Goal: Transaction & Acquisition: Download file/media

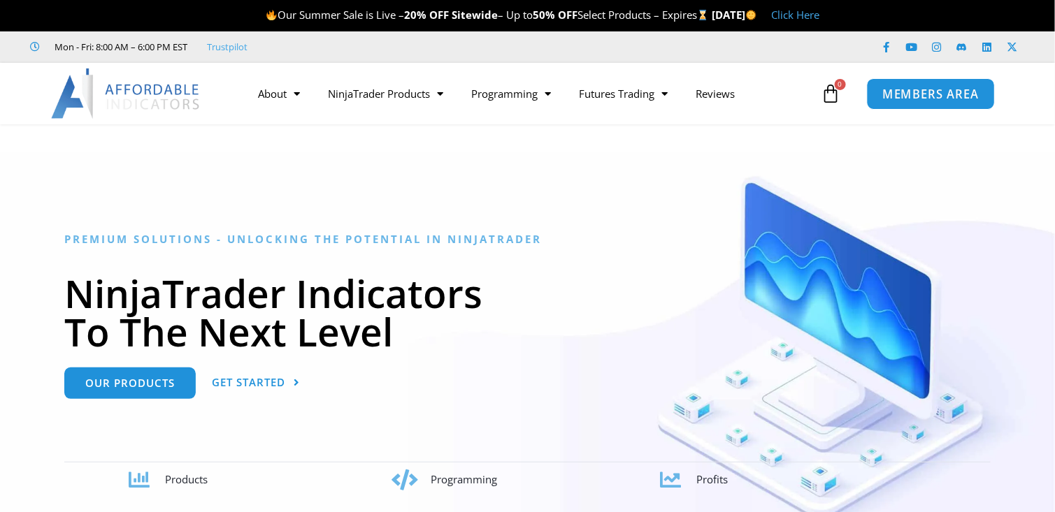
click at [911, 99] on span "MEMBERS AREA" at bounding box center [931, 94] width 96 height 12
click at [908, 92] on span "MEMBERS AREA" at bounding box center [931, 94] width 96 height 12
click at [910, 92] on span "MEMBERS AREA" at bounding box center [931, 94] width 96 height 12
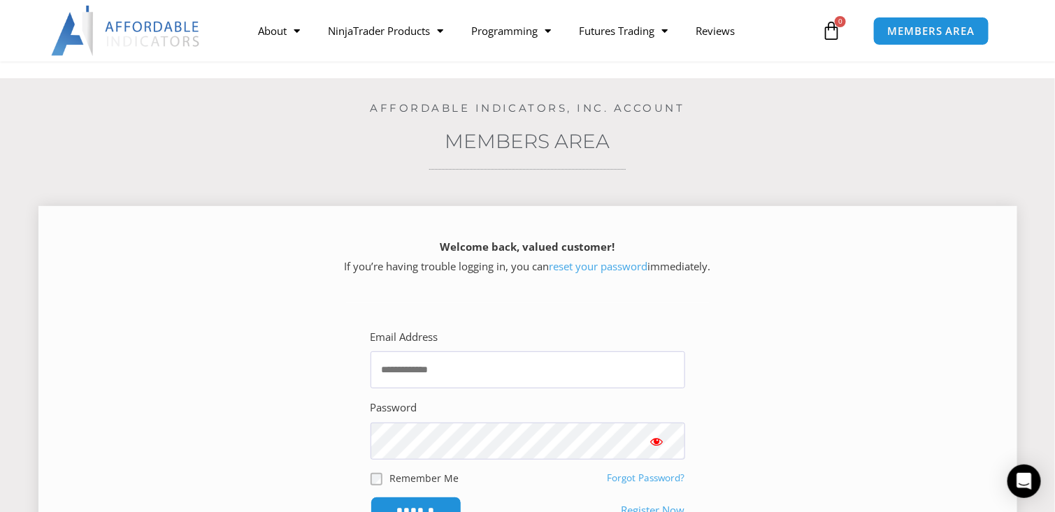
scroll to position [186, 0]
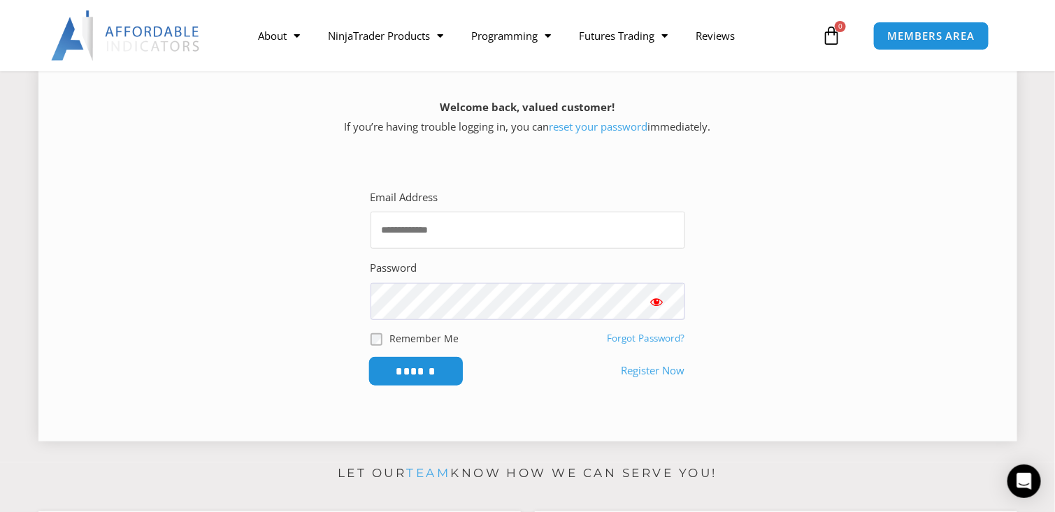
type input "**********"
click at [429, 369] on input "******" at bounding box center [416, 372] width 96 height 30
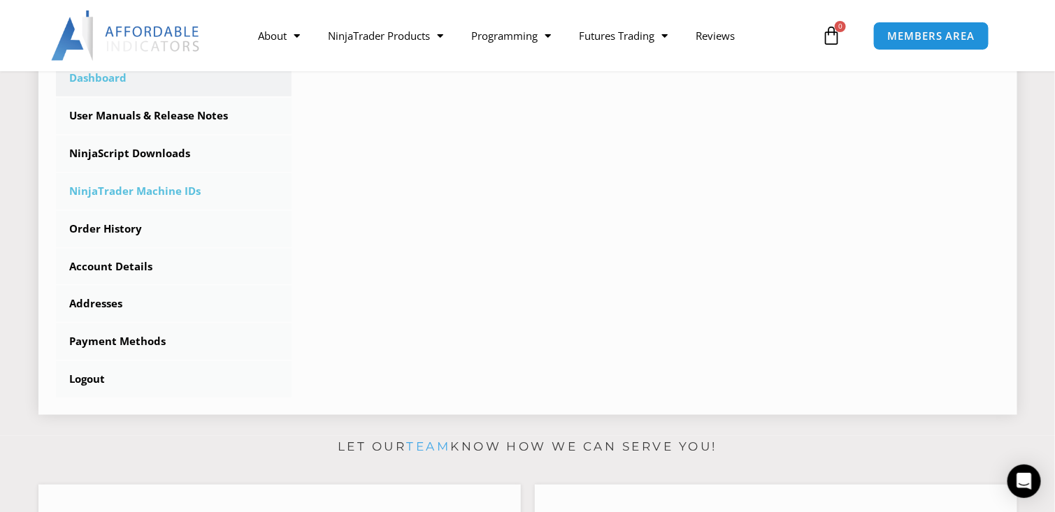
scroll to position [373, 0]
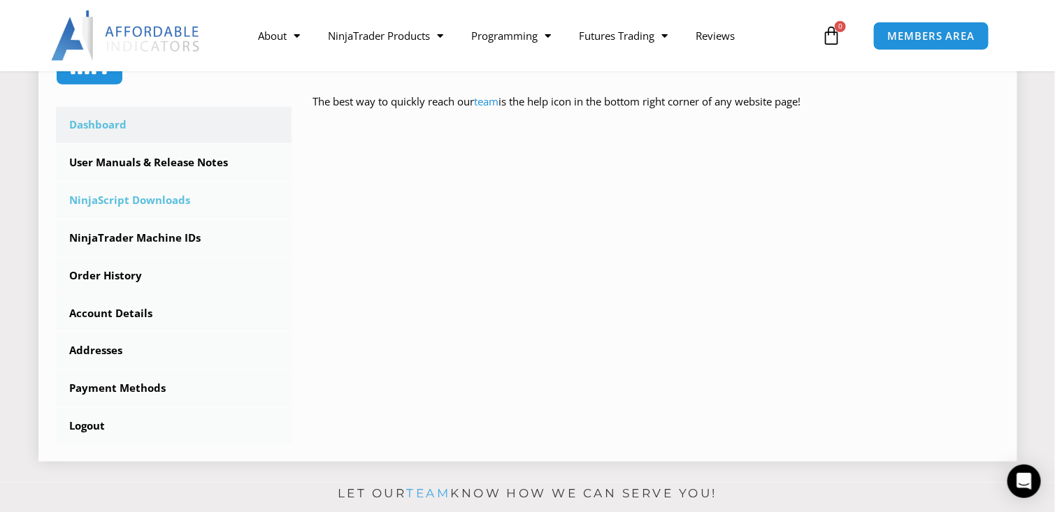
click at [161, 201] on link "NinjaScript Downloads" at bounding box center [174, 200] width 236 height 36
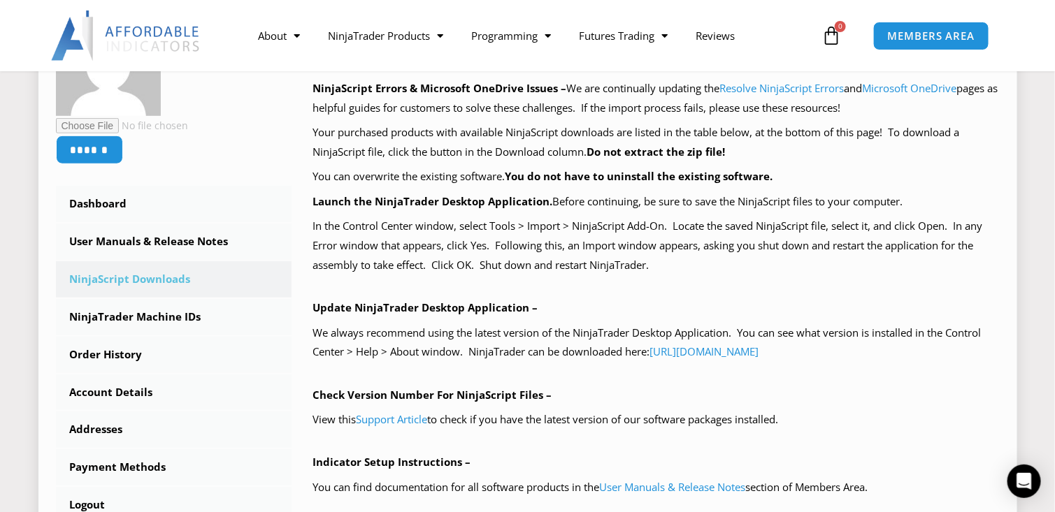
scroll to position [326, 0]
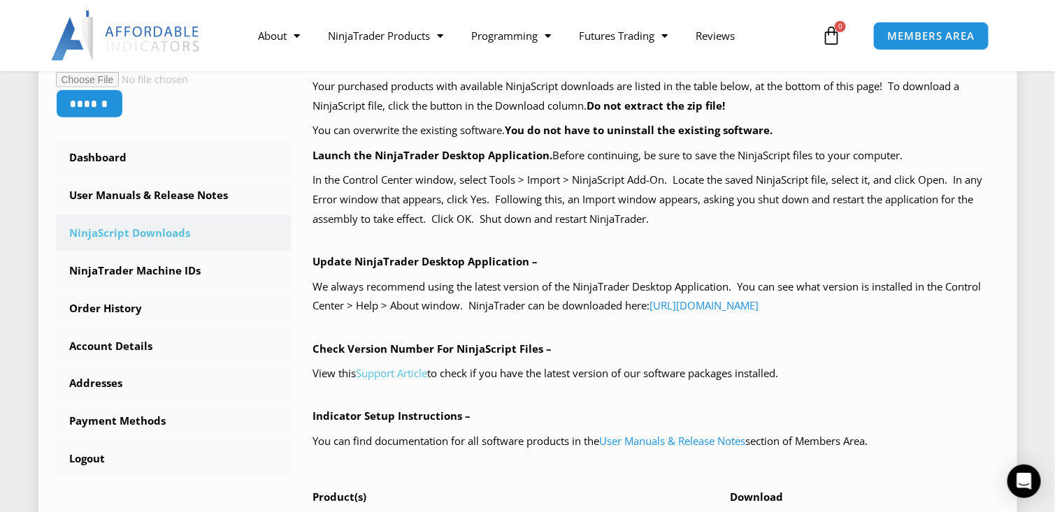
click at [417, 373] on link "Support Article" at bounding box center [391, 373] width 71 height 14
click at [410, 372] on link "Support Article" at bounding box center [391, 373] width 71 height 14
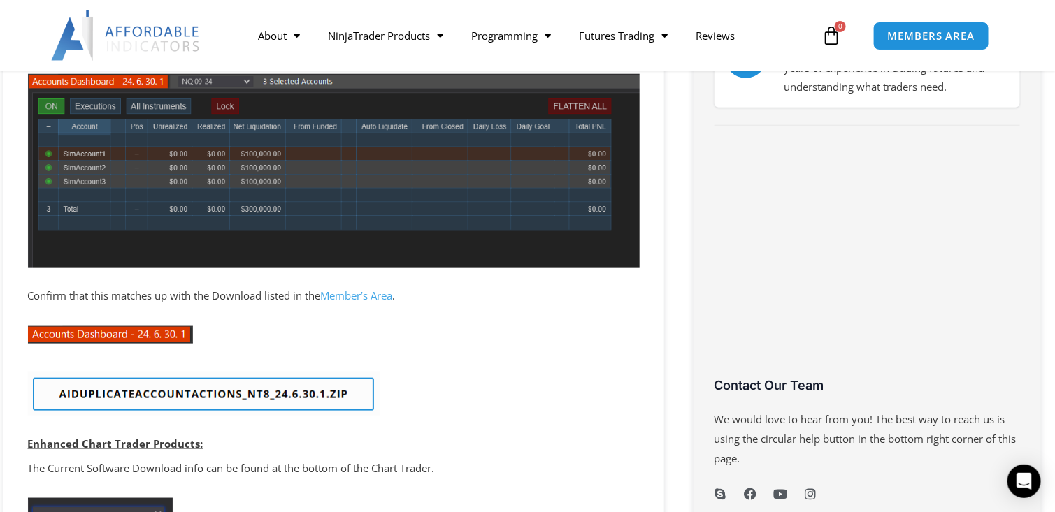
scroll to position [512, 0]
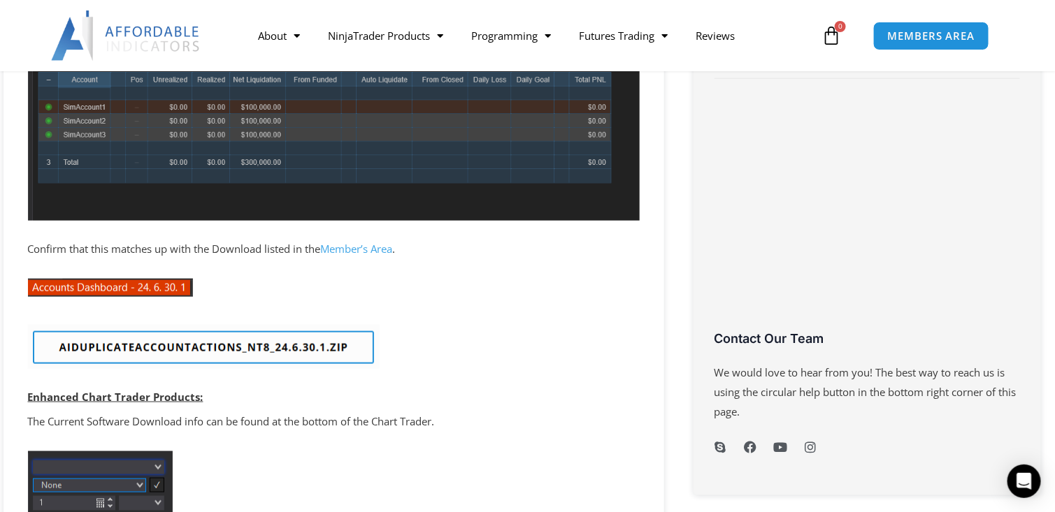
click at [193, 350] on img at bounding box center [204, 347] width 352 height 44
click at [206, 344] on img at bounding box center [204, 347] width 352 height 44
click at [207, 344] on img at bounding box center [204, 347] width 352 height 44
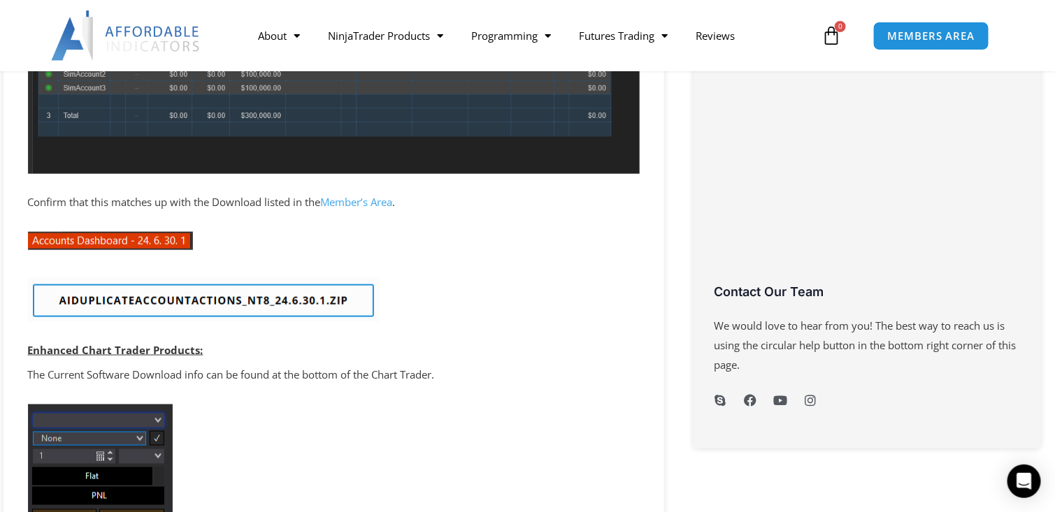
click at [203, 299] on img at bounding box center [204, 300] width 352 height 44
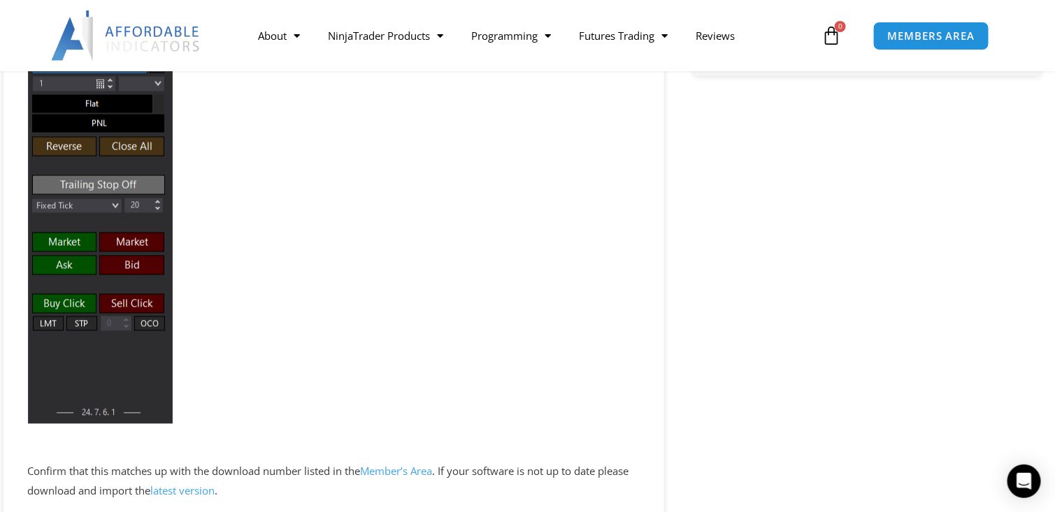
scroll to position [979, 0]
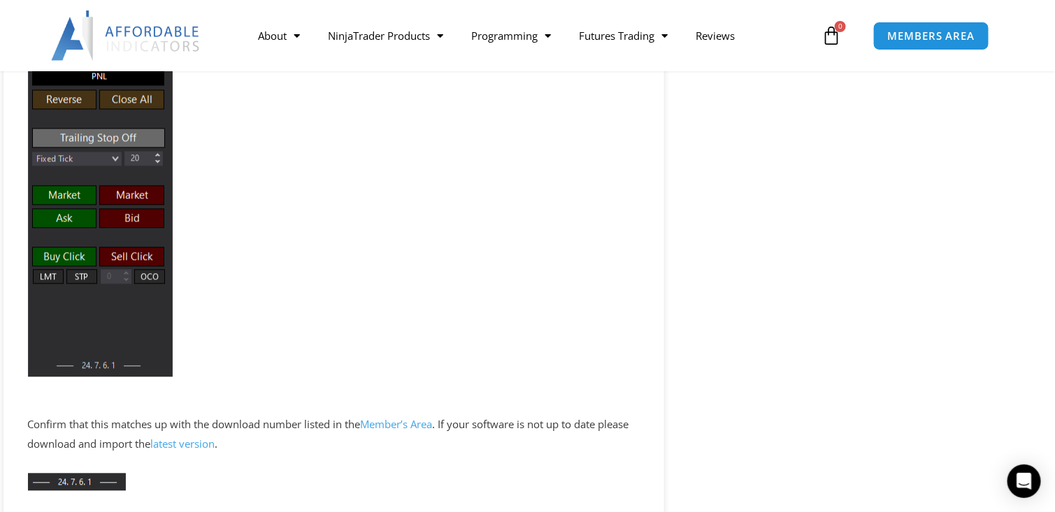
click at [212, 443] on link "latest version" at bounding box center [183, 445] width 64 height 14
click at [213, 443] on link "latest version" at bounding box center [183, 445] width 64 height 14
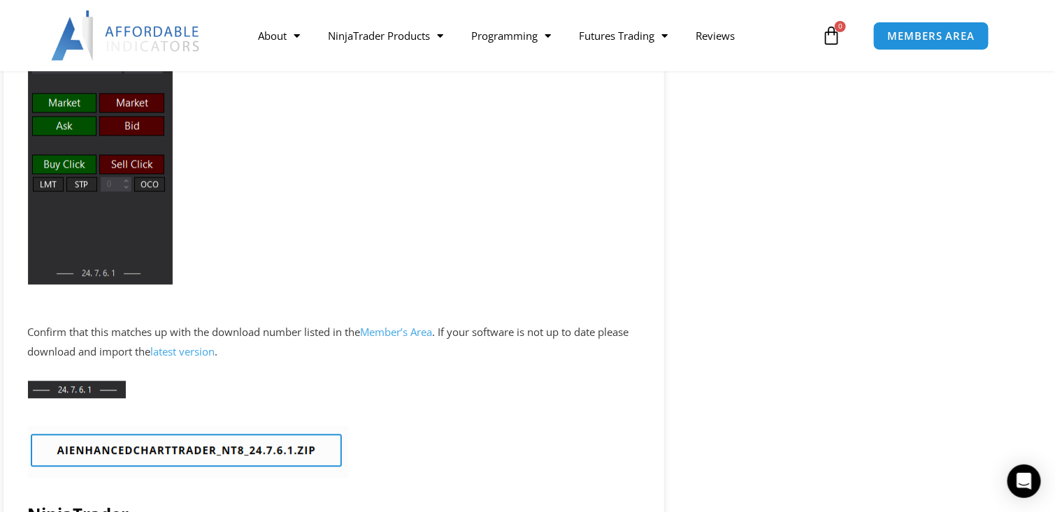
scroll to position [1119, 0]
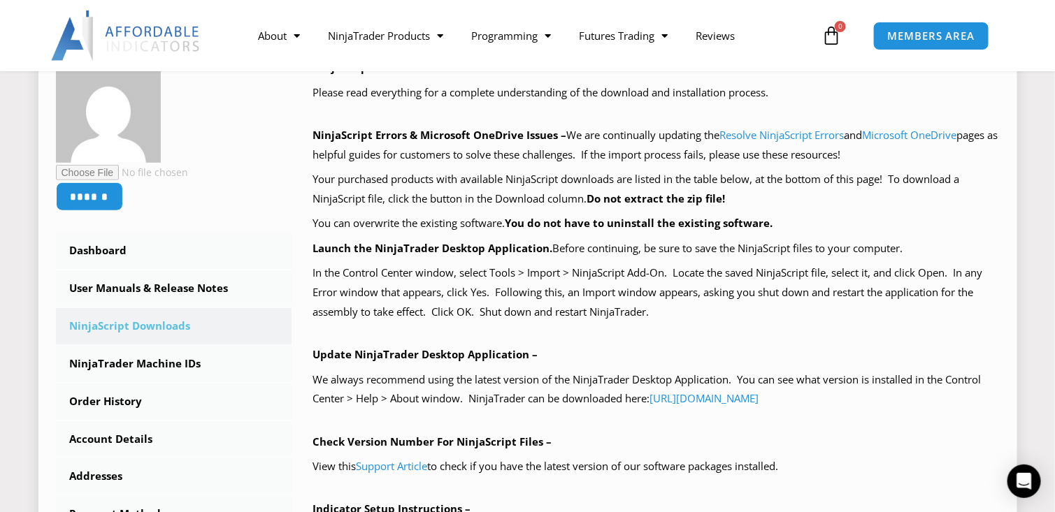
scroll to position [326, 0]
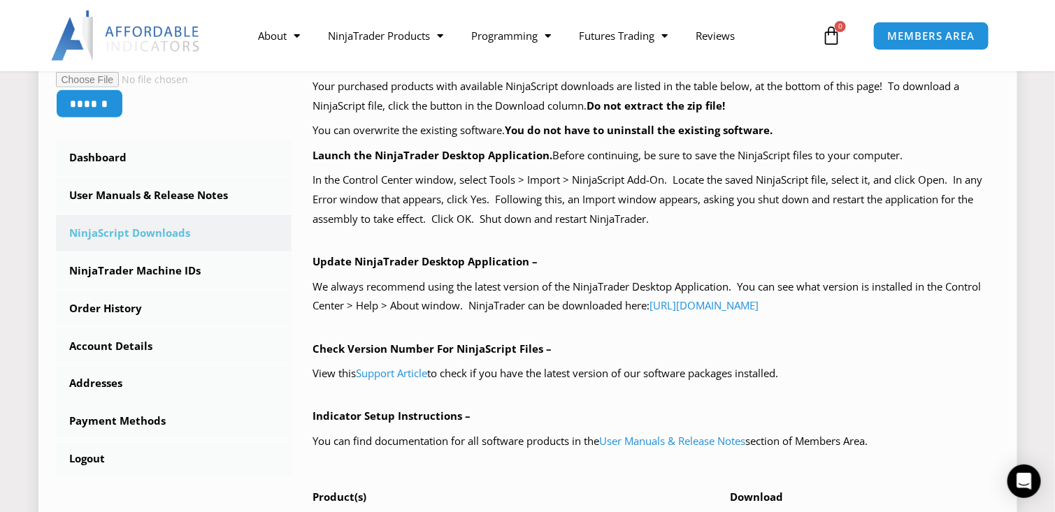
click at [137, 238] on link "NinjaScript Downloads" at bounding box center [174, 233] width 236 height 36
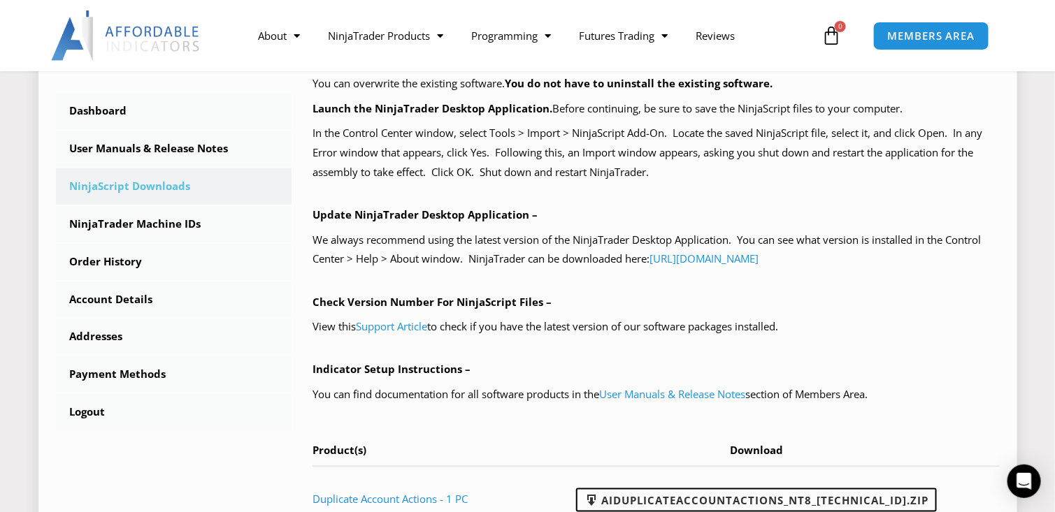
scroll to position [466, 0]
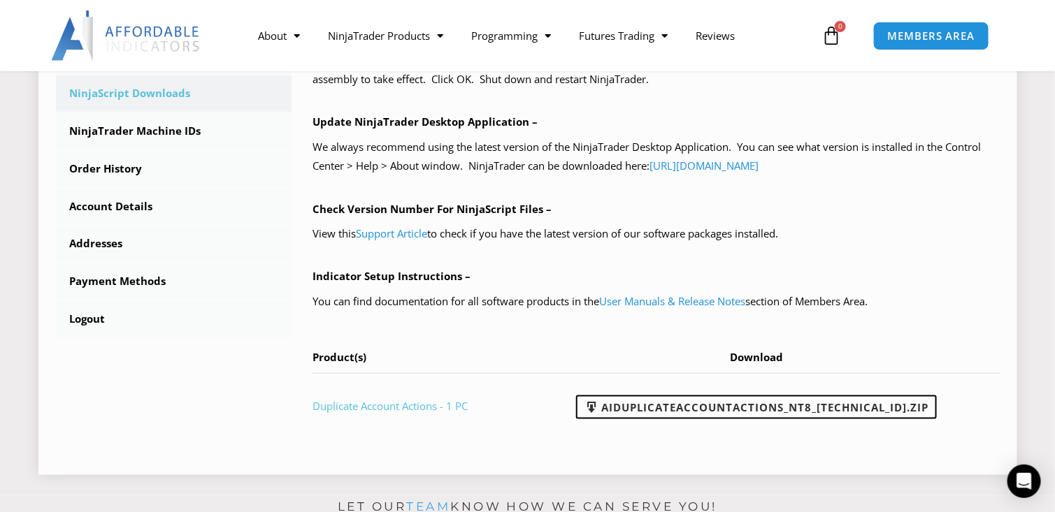
click at [379, 406] on link "Duplicate Account Actions - 1 PC" at bounding box center [389, 406] width 155 height 14
click at [380, 404] on link "Duplicate Account Actions - 1 PC" at bounding box center [389, 406] width 155 height 14
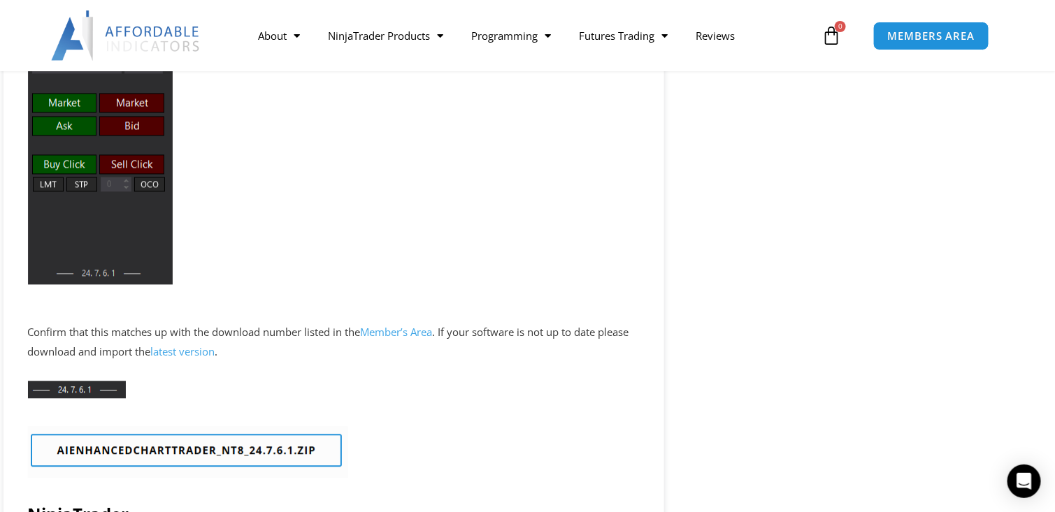
scroll to position [1119, 0]
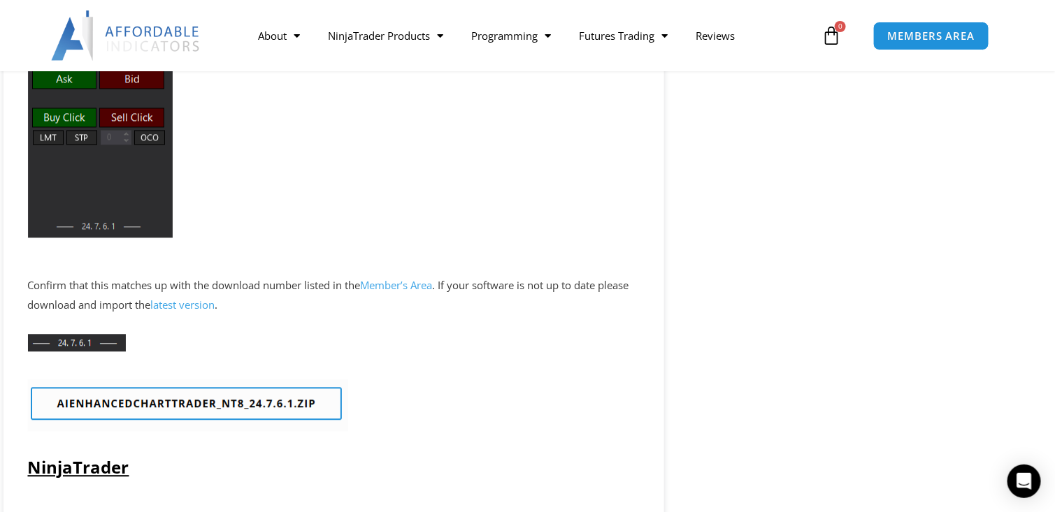
click at [215, 308] on link "latest version" at bounding box center [183, 305] width 64 height 14
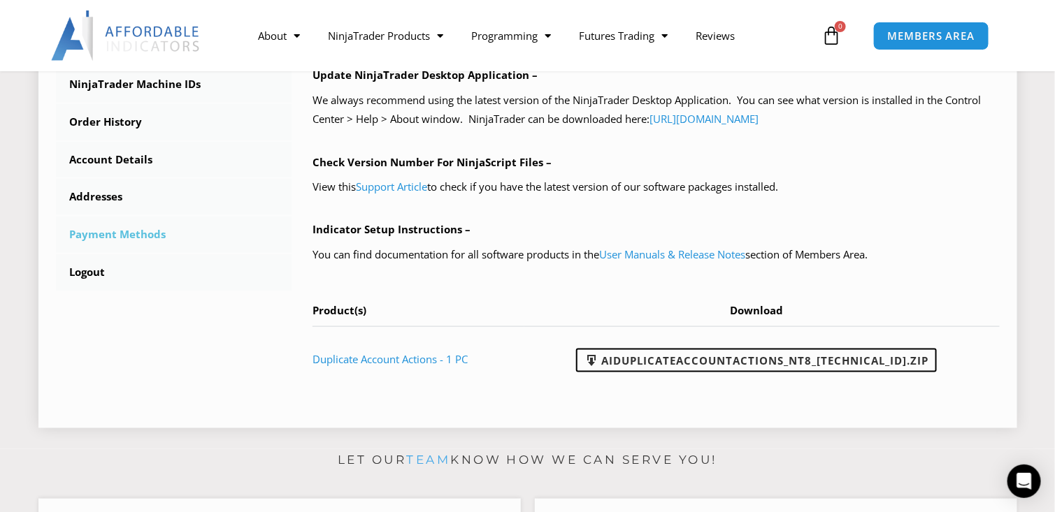
scroll to position [466, 0]
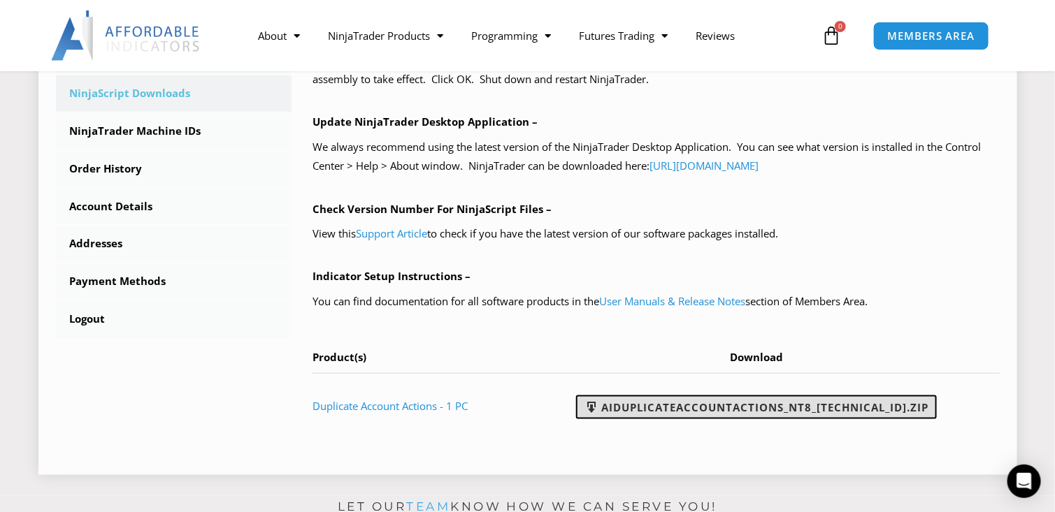
click at [710, 402] on link "AIDuplicateAccountActions_NT8_25.2.5.1.zip" at bounding box center [756, 408] width 361 height 24
click at [717, 407] on link "AIDuplicateAccountActions_NT8_25.2.5.1.zip" at bounding box center [756, 408] width 361 height 24
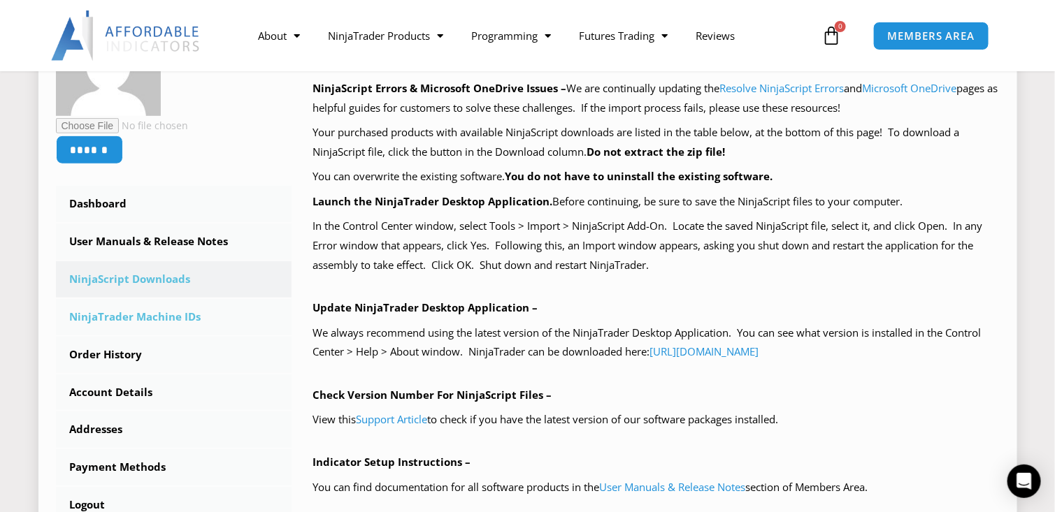
scroll to position [373, 0]
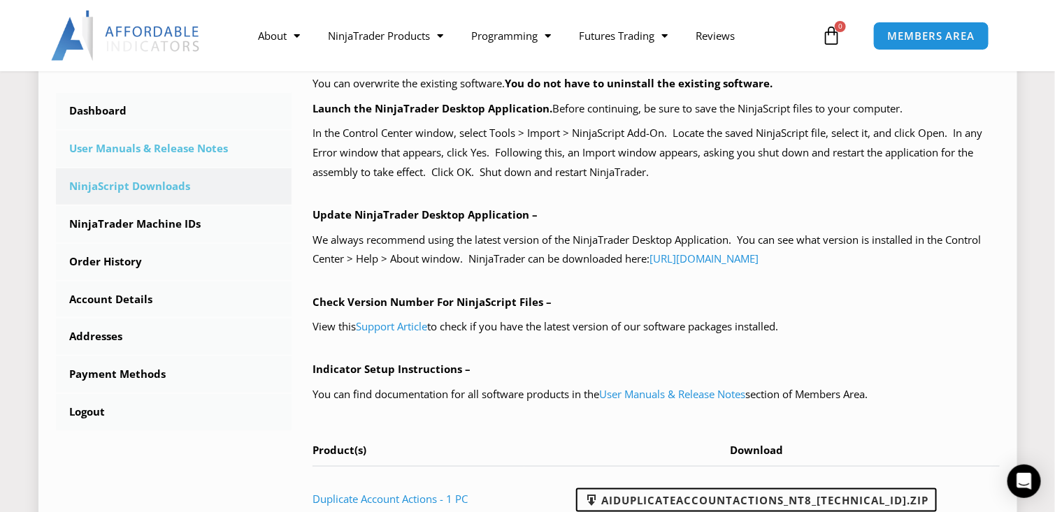
click at [149, 143] on link "User Manuals & Release Notes" at bounding box center [174, 149] width 236 height 36
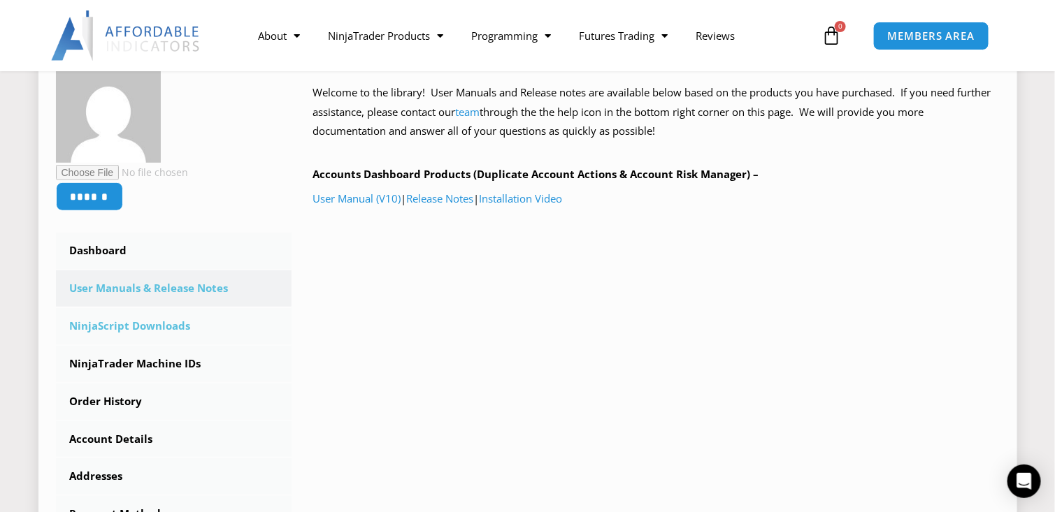
scroll to position [280, 0]
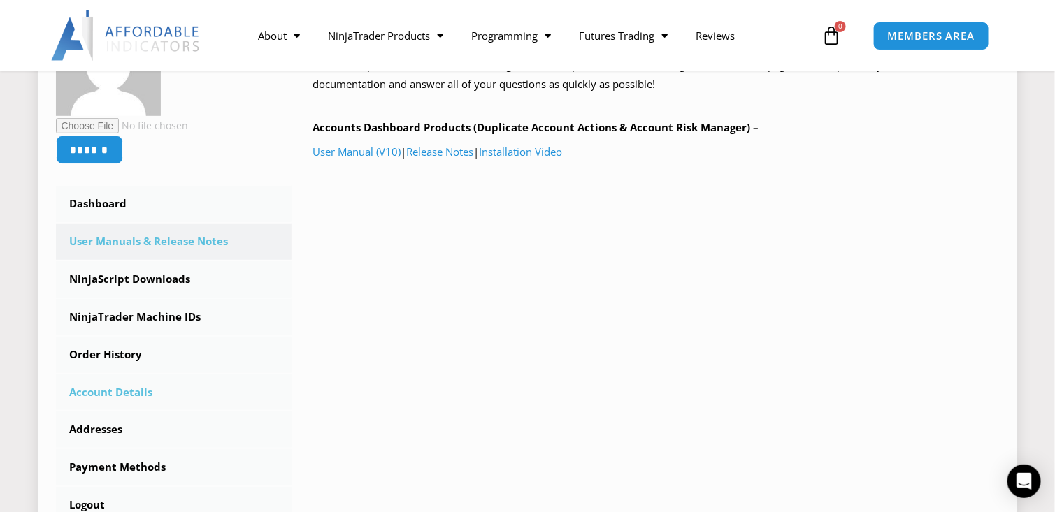
click at [131, 396] on link "Account Details" at bounding box center [174, 393] width 236 height 36
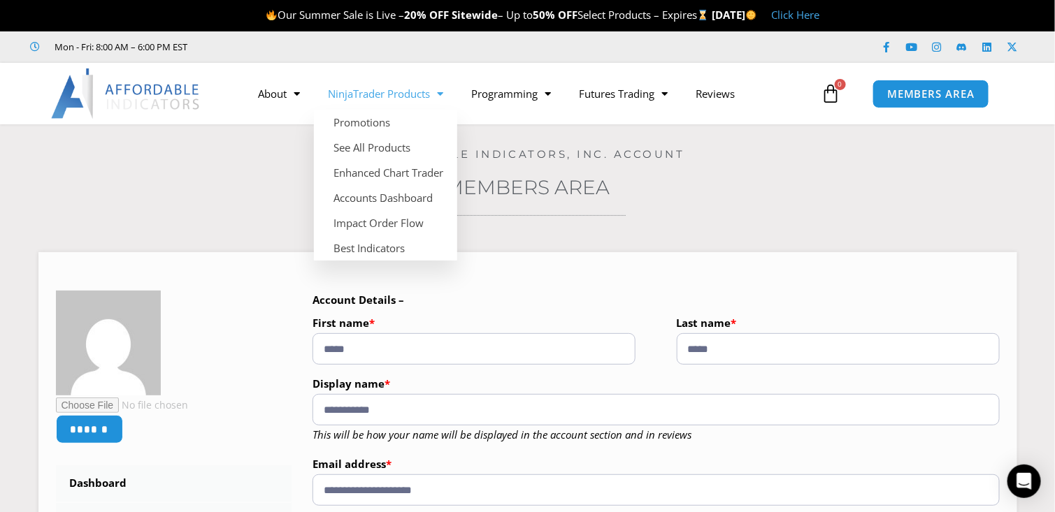
click at [397, 94] on link "NinjaTrader Products" at bounding box center [385, 94] width 143 height 32
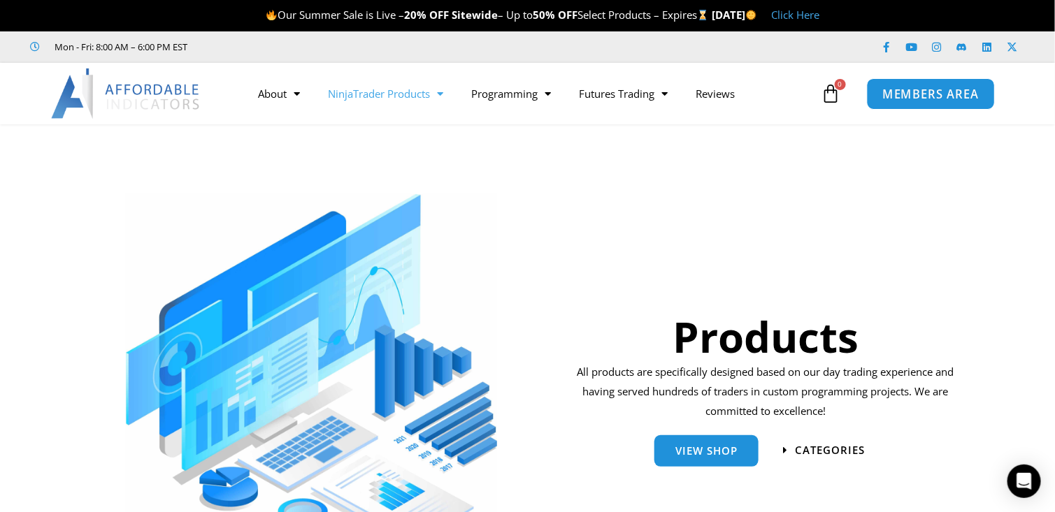
click at [900, 94] on span "MEMBERS AREA" at bounding box center [931, 94] width 96 height 12
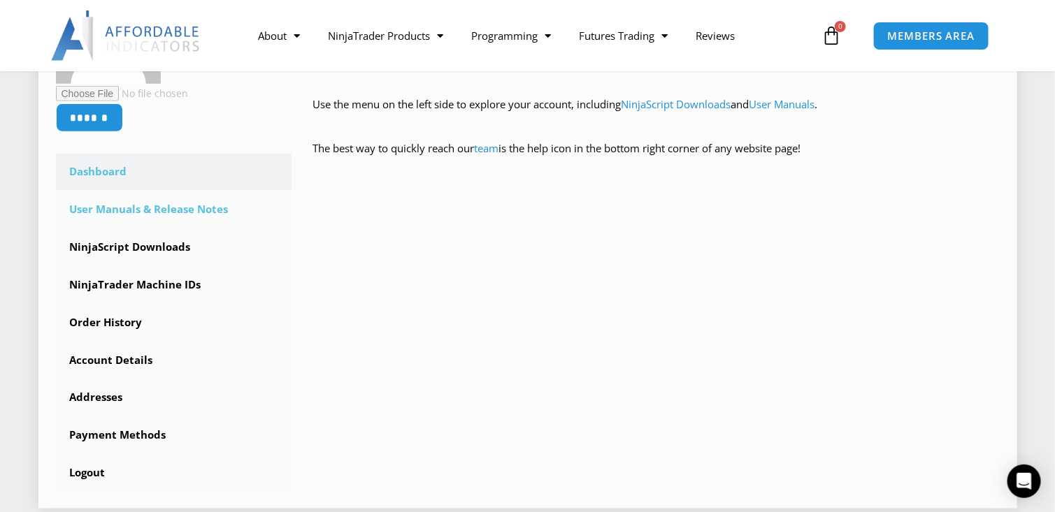
scroll to position [373, 0]
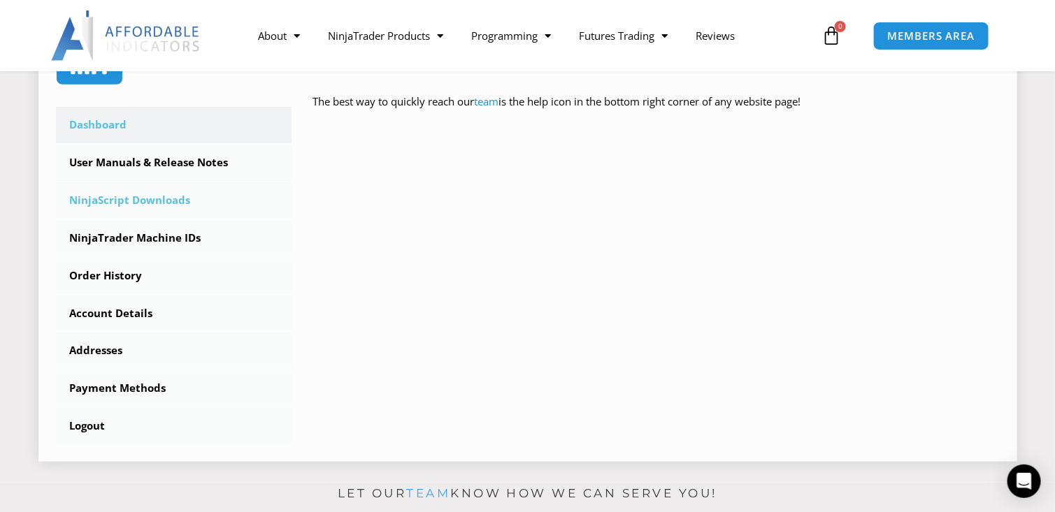
click at [115, 201] on link "NinjaScript Downloads" at bounding box center [174, 200] width 236 height 36
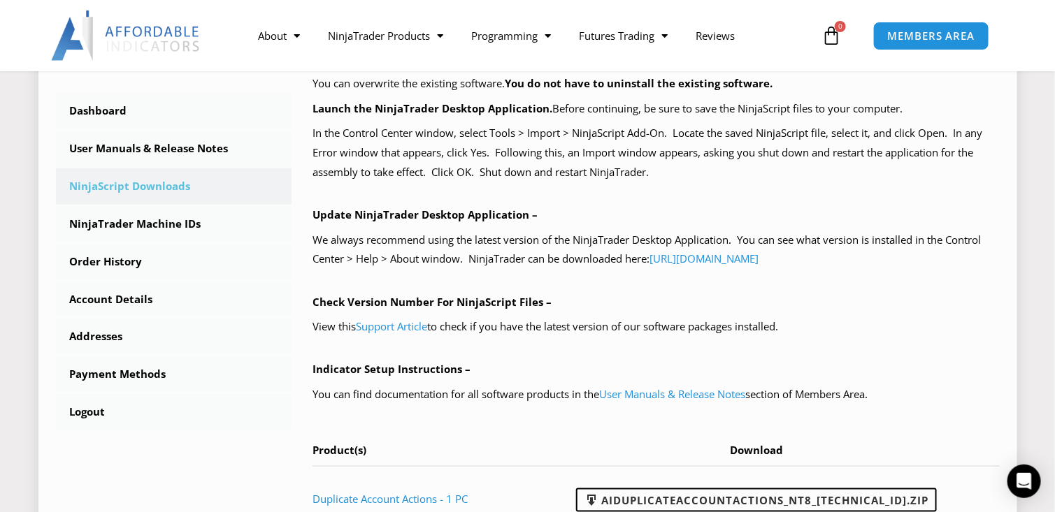
scroll to position [140, 0]
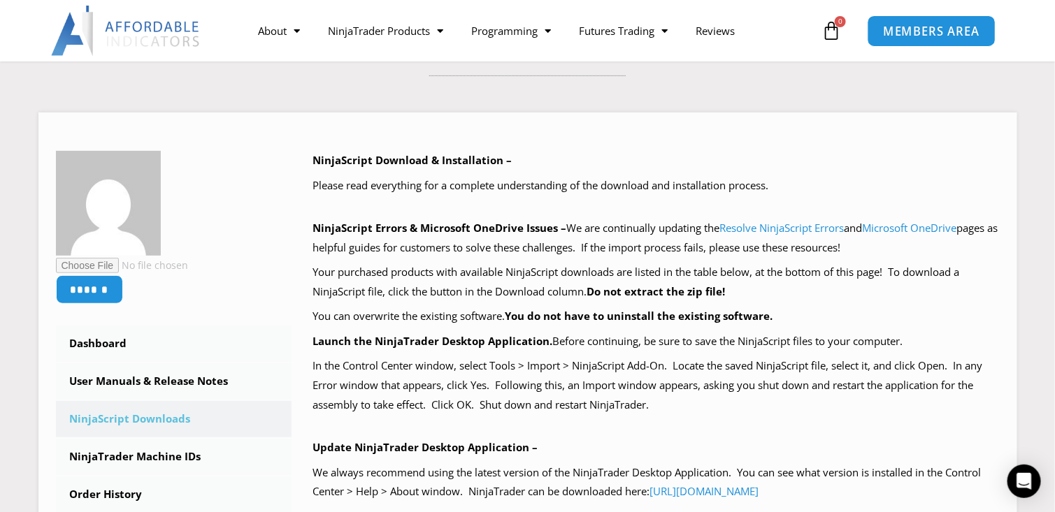
click at [918, 37] on link "MEMBERS AREA" at bounding box center [931, 30] width 128 height 31
